Goal: Task Accomplishment & Management: Manage account settings

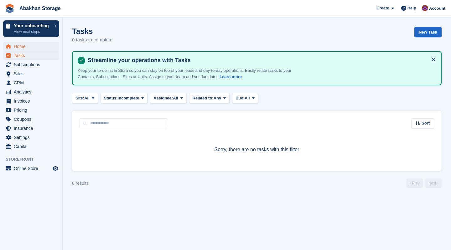
click at [12, 45] on span "menu" at bounding box center [9, 47] width 8 height 8
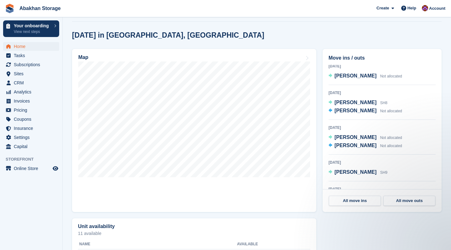
scroll to position [68, 0]
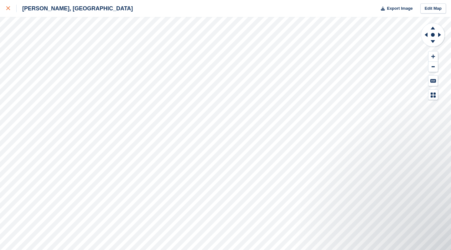
click at [8, 10] on icon at bounding box center [8, 8] width 4 height 4
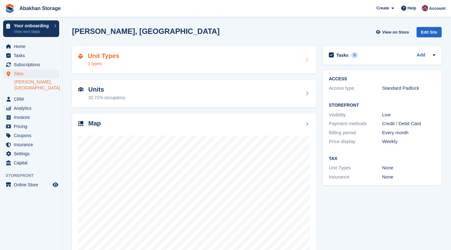
click at [186, 63] on div "Unit Types 3 types" at bounding box center [194, 59] width 232 height 15
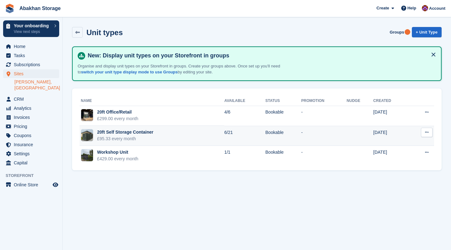
click at [149, 136] on div "£95.33 every month" at bounding box center [125, 138] width 56 height 7
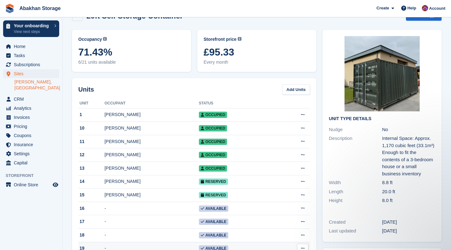
scroll to position [3, 0]
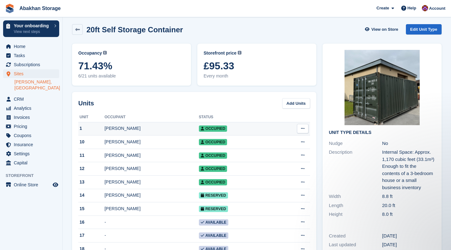
drag, startPoint x: 306, startPoint y: 144, endPoint x: 305, endPoint y: 125, distance: 18.2
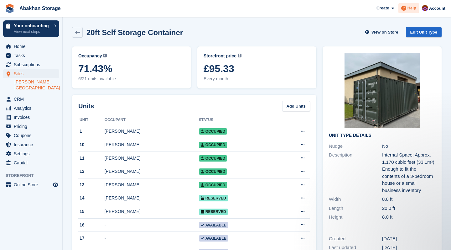
scroll to position [0, 0]
click at [414, 10] on span "Help" at bounding box center [412, 8] width 9 height 6
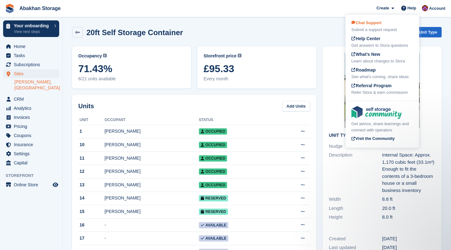
click at [393, 28] on div "Submit a support request" at bounding box center [383, 30] width 62 height 6
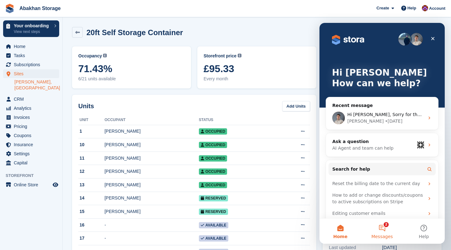
click at [380, 225] on button "2 Messages" at bounding box center [382, 230] width 42 height 25
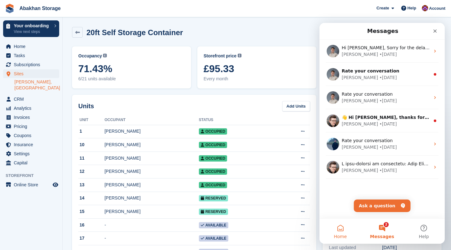
click at [345, 230] on button "Home" at bounding box center [341, 230] width 42 height 25
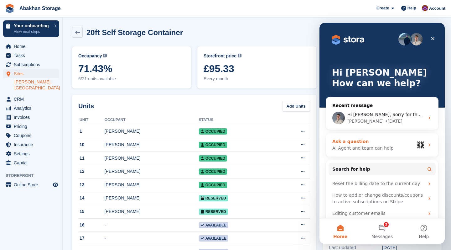
click at [363, 141] on div "Ask a question" at bounding box center [373, 141] width 82 height 7
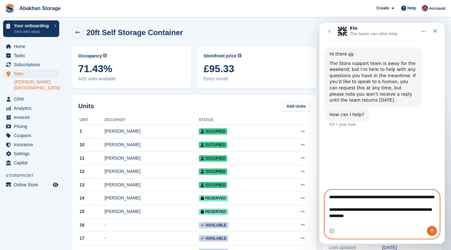
paste textarea "**********"
type textarea "**********"
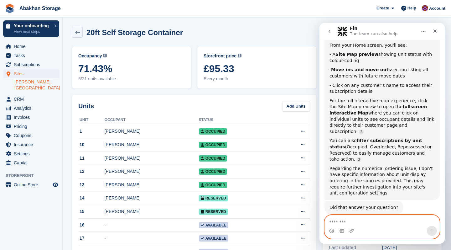
scroll to position [161, 0]
type textarea "**"
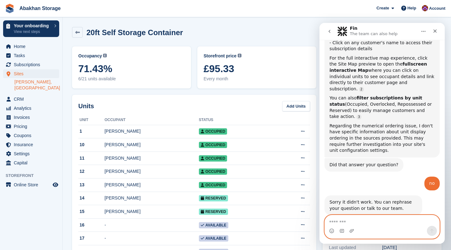
scroll to position [0, 0]
type textarea "**"
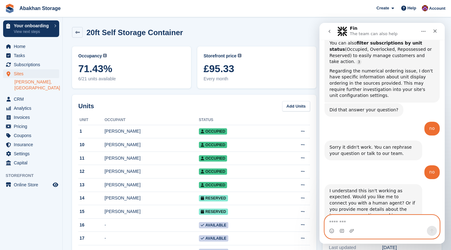
scroll to position [264, 0]
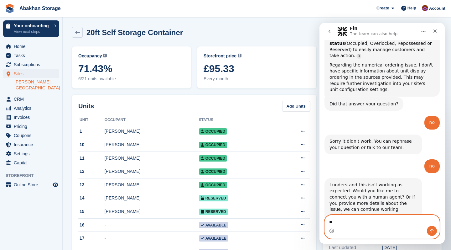
type textarea "*"
type textarea "**********"
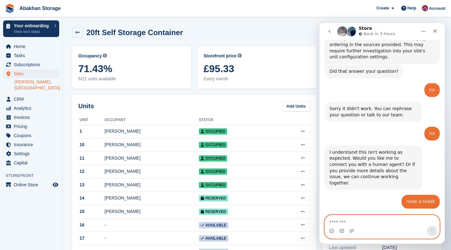
scroll to position [351, 0]
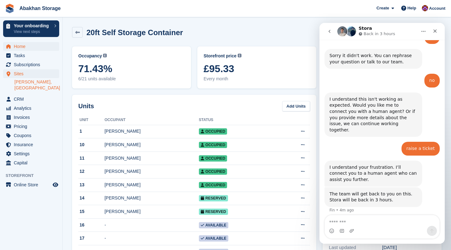
click at [41, 48] on span "Home" at bounding box center [33, 46] width 38 height 9
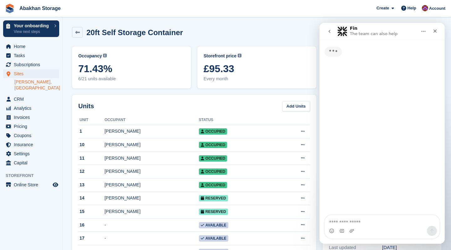
click at [201, 100] on div "Units Add Units Unit Occupant Status 1 Tony Wood Occupied Edit unit Delete unit…" at bounding box center [194, 252] width 244 height 315
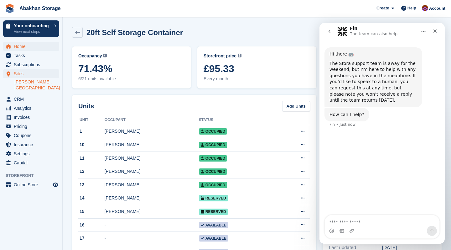
click at [23, 49] on span "Home" at bounding box center [33, 46] width 38 height 9
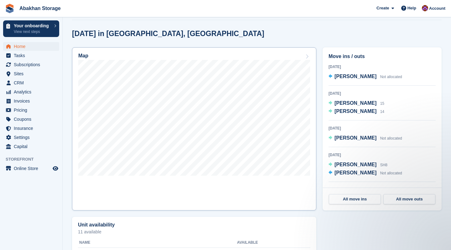
scroll to position [176, 0]
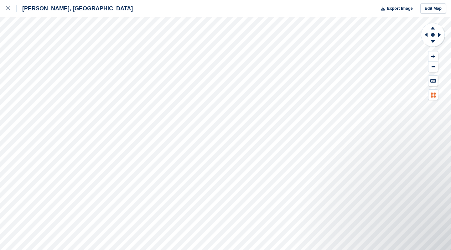
click at [431, 93] on icon at bounding box center [433, 94] width 5 height 5
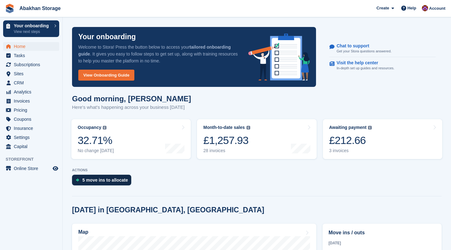
click at [92, 182] on div "5 move ins to allocate" at bounding box center [105, 179] width 46 height 5
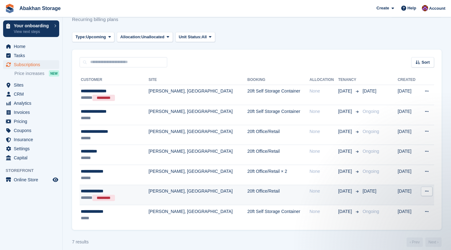
scroll to position [22, 0]
